Goal: Find contact information: Obtain details needed to contact an individual or organization

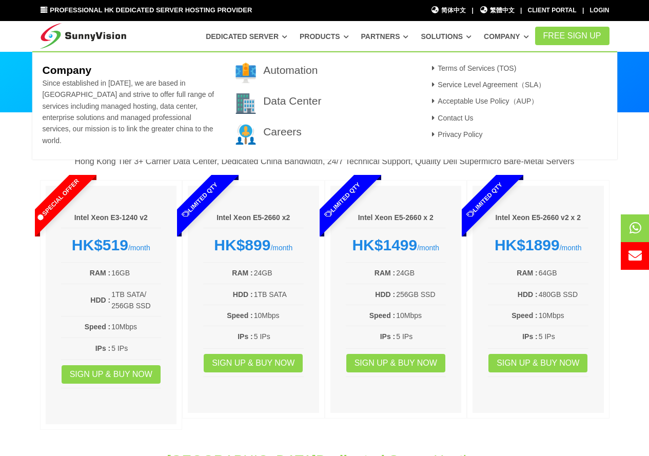
click at [513, 35] on link "Company" at bounding box center [505, 36] width 45 height 18
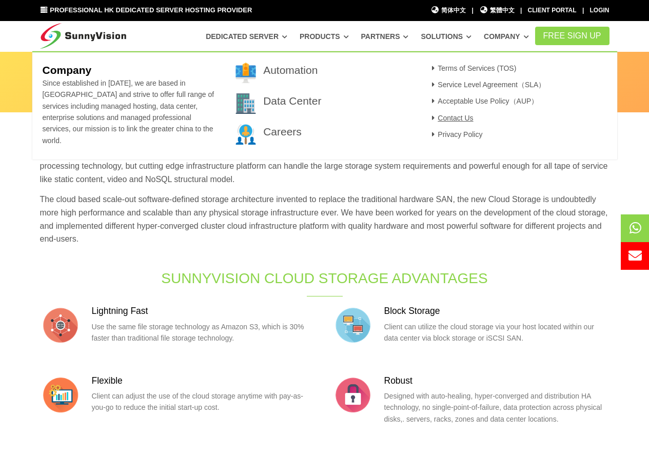
click at [452, 122] on link "Contact Us" at bounding box center [451, 118] width 45 height 8
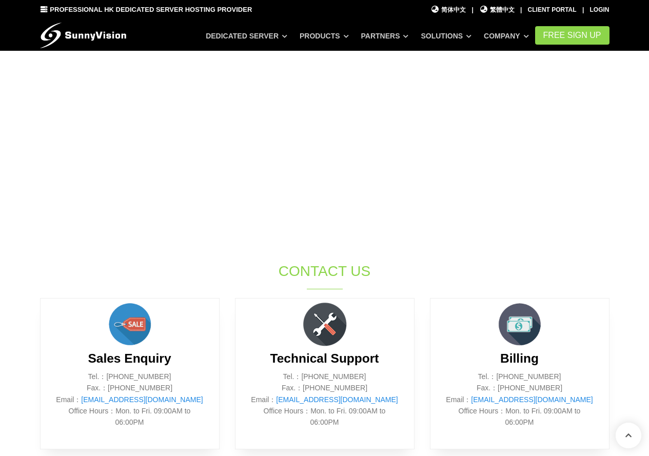
scroll to position [359, 0]
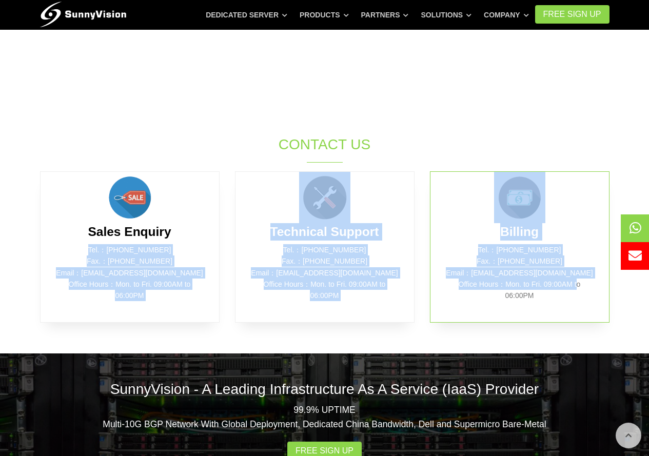
drag, startPoint x: 182, startPoint y: 247, endPoint x: 494, endPoint y: 295, distance: 315.3
click at [543, 299] on div "Sales Enquiry Tel.：[PHONE_NUMBER] Fax.：[PHONE_NUMBER] Email： [EMAIL_ADDRESS][DO…" at bounding box center [324, 251] width 584 height 161
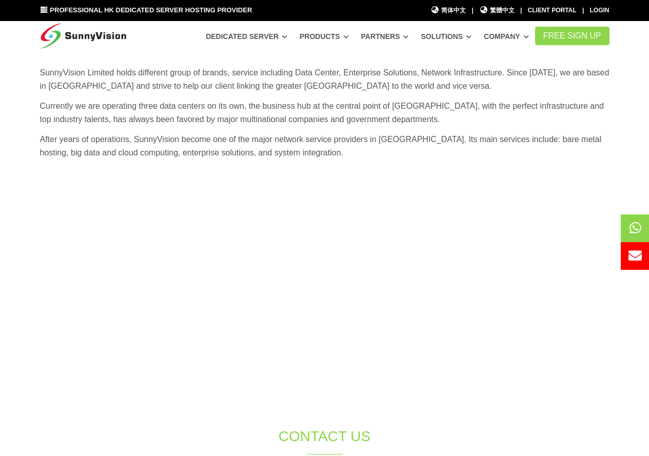
scroll to position [103, 0]
